Goal: Task Accomplishment & Management: Use online tool/utility

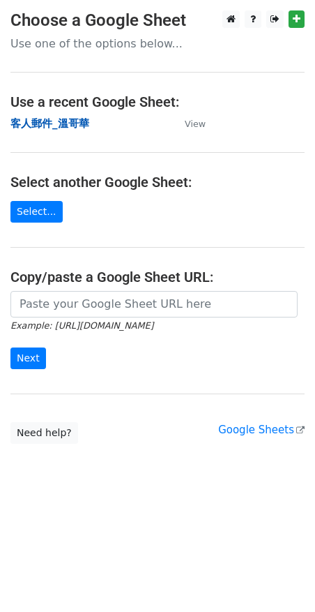
click at [60, 128] on strong "客人郵件_溫哥華" at bounding box center [49, 123] width 79 height 13
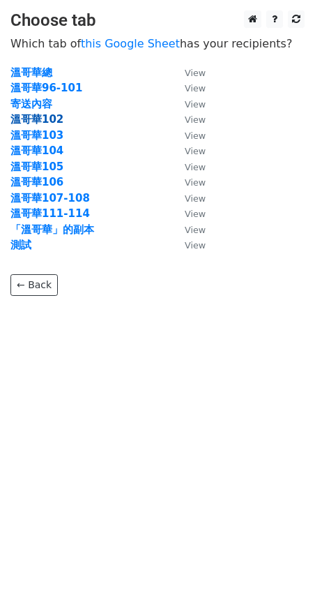
click at [54, 123] on strong "溫哥華102" at bounding box center [36, 119] width 53 height 13
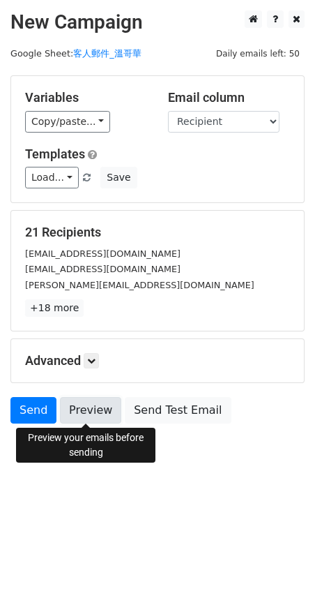
click at [92, 401] on link "Preview" at bounding box center [90, 410] width 61 height 26
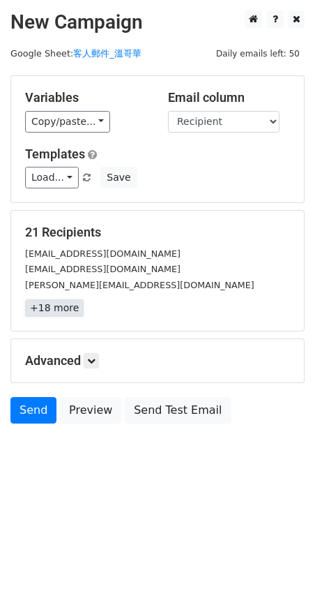
click at [45, 311] on link "+18 more" at bounding box center [54, 307] width 59 height 17
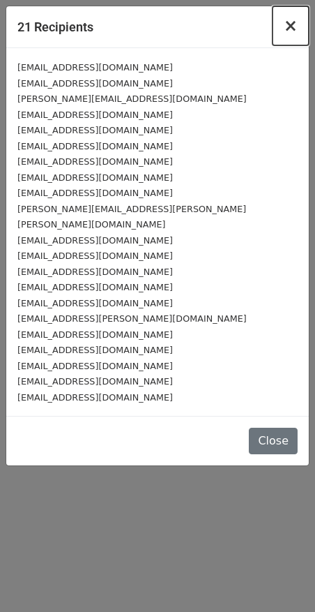
click at [294, 24] on span "×" at bounding box center [291, 26] width 14 height 20
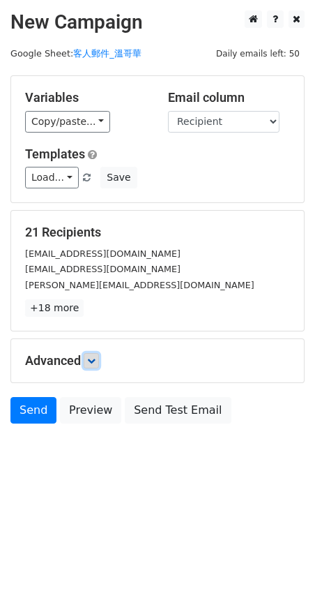
click at [98, 366] on link at bounding box center [91, 360] width 15 height 15
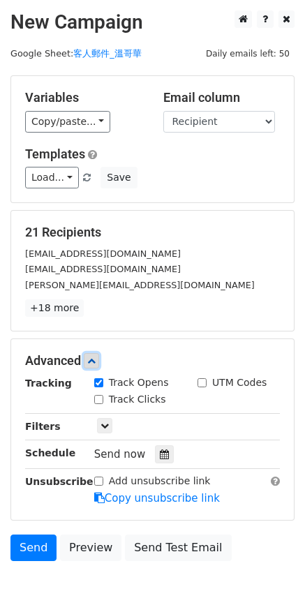
click at [96, 359] on icon at bounding box center [91, 360] width 8 height 8
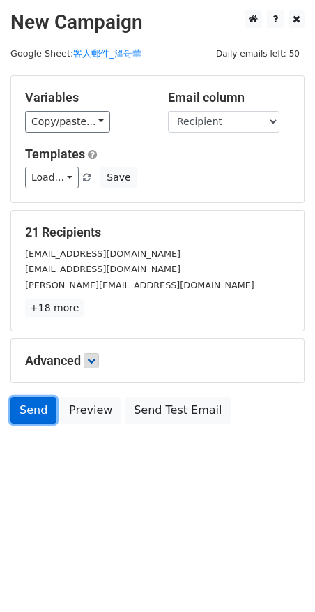
click at [33, 406] on link "Send" at bounding box center [33, 410] width 46 height 26
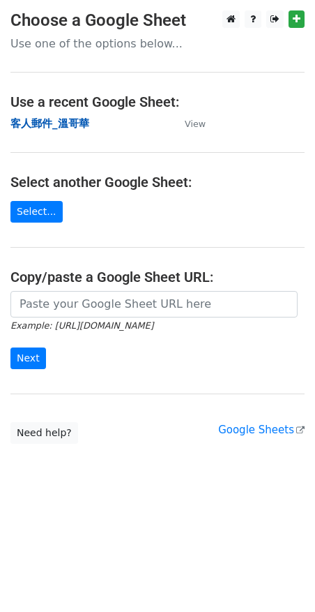
click at [68, 126] on strong "客人郵件_溫哥華" at bounding box center [49, 123] width 79 height 13
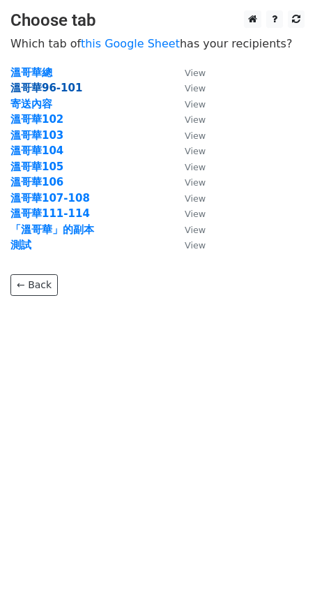
click at [26, 86] on strong "溫哥華96-101" at bounding box center [46, 88] width 72 height 13
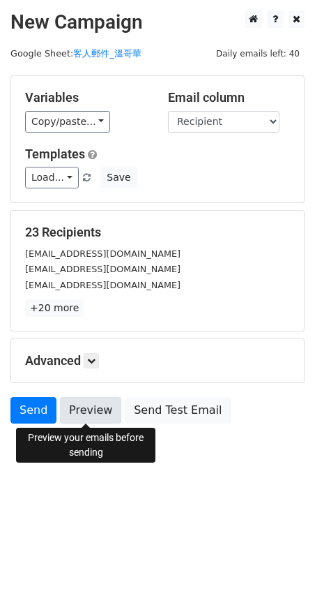
click at [98, 402] on link "Preview" at bounding box center [90, 410] width 61 height 26
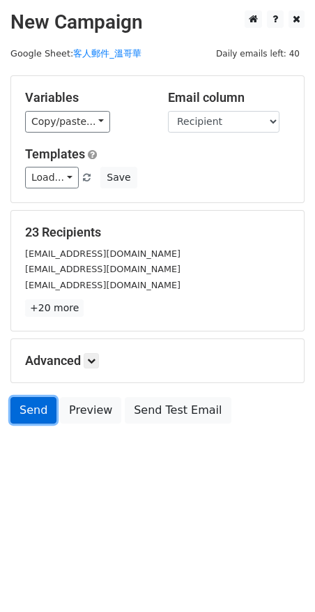
click at [24, 409] on link "Send" at bounding box center [33, 410] width 46 height 26
